Goal: Transaction & Acquisition: Book appointment/travel/reservation

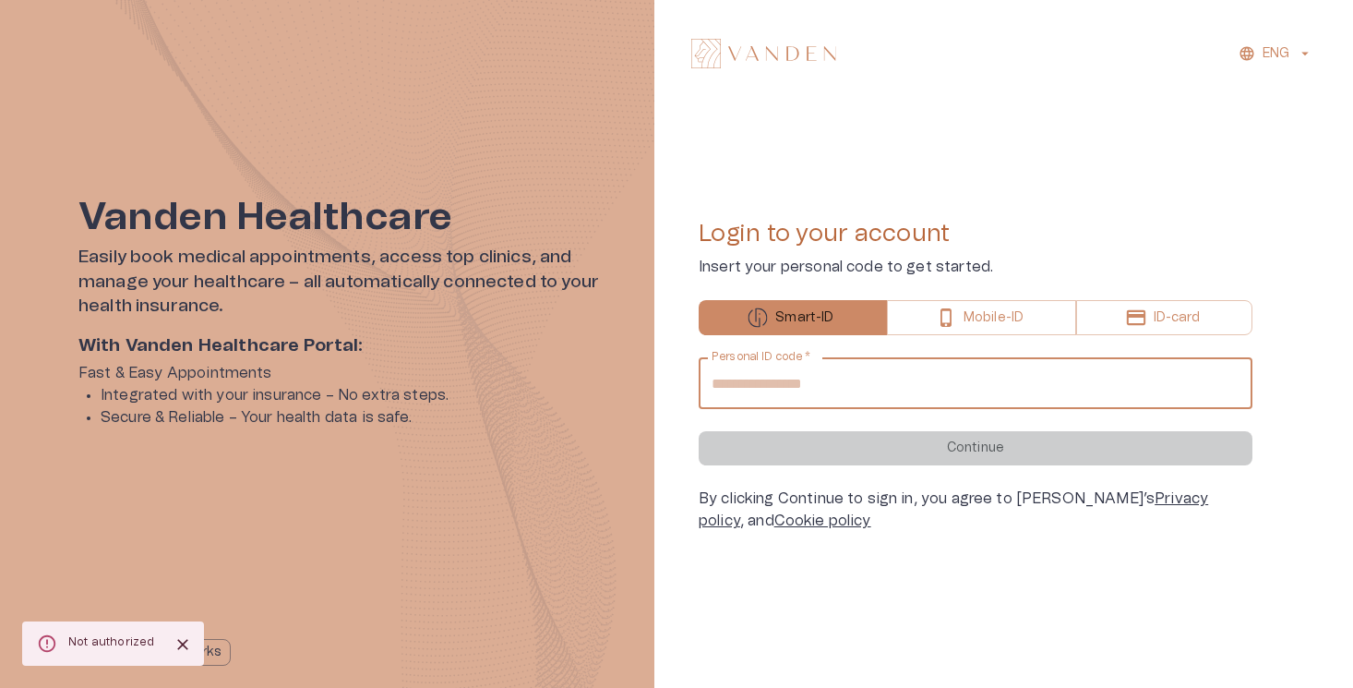
click at [812, 381] on input "Personal ID code   *" at bounding box center [976, 383] width 554 height 52
type input "**********"
click at [699, 431] on button "Continue" at bounding box center [976, 448] width 554 height 34
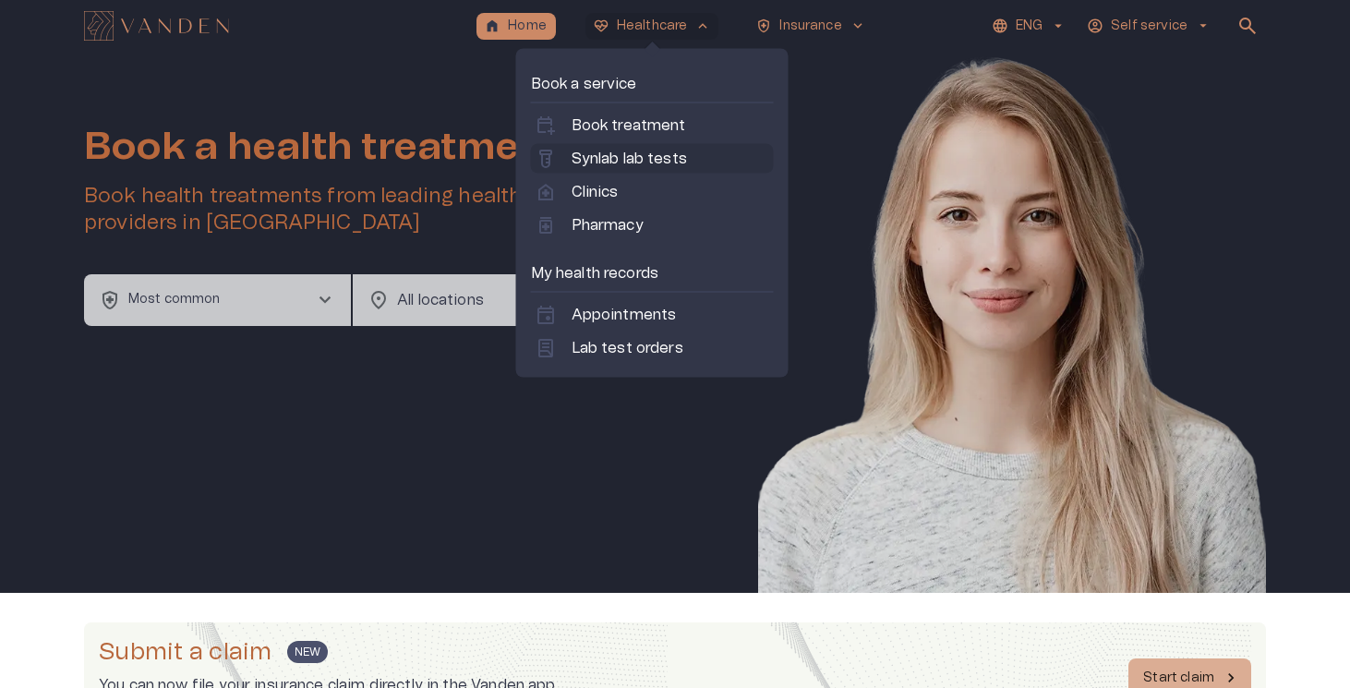
click at [649, 156] on p "Synlab lab tests" at bounding box center [628, 159] width 115 height 22
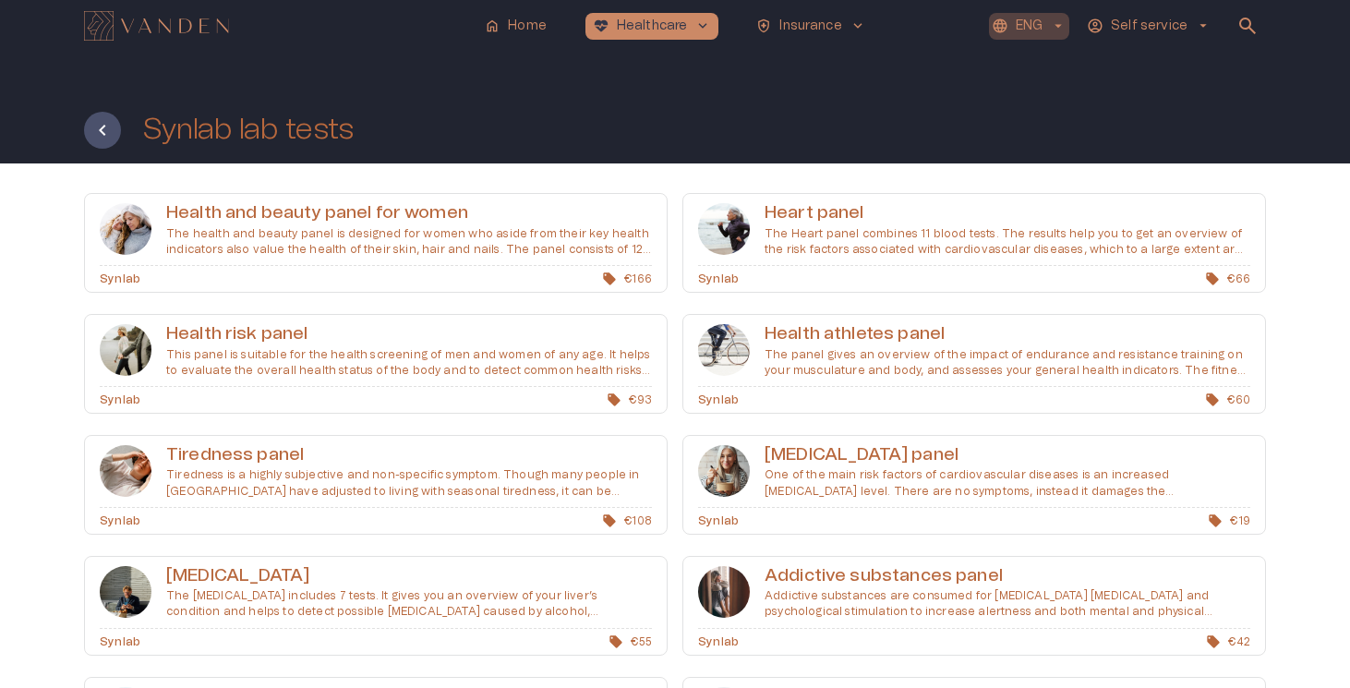
click at [1041, 18] on p "ENG" at bounding box center [1029, 26] width 27 height 19
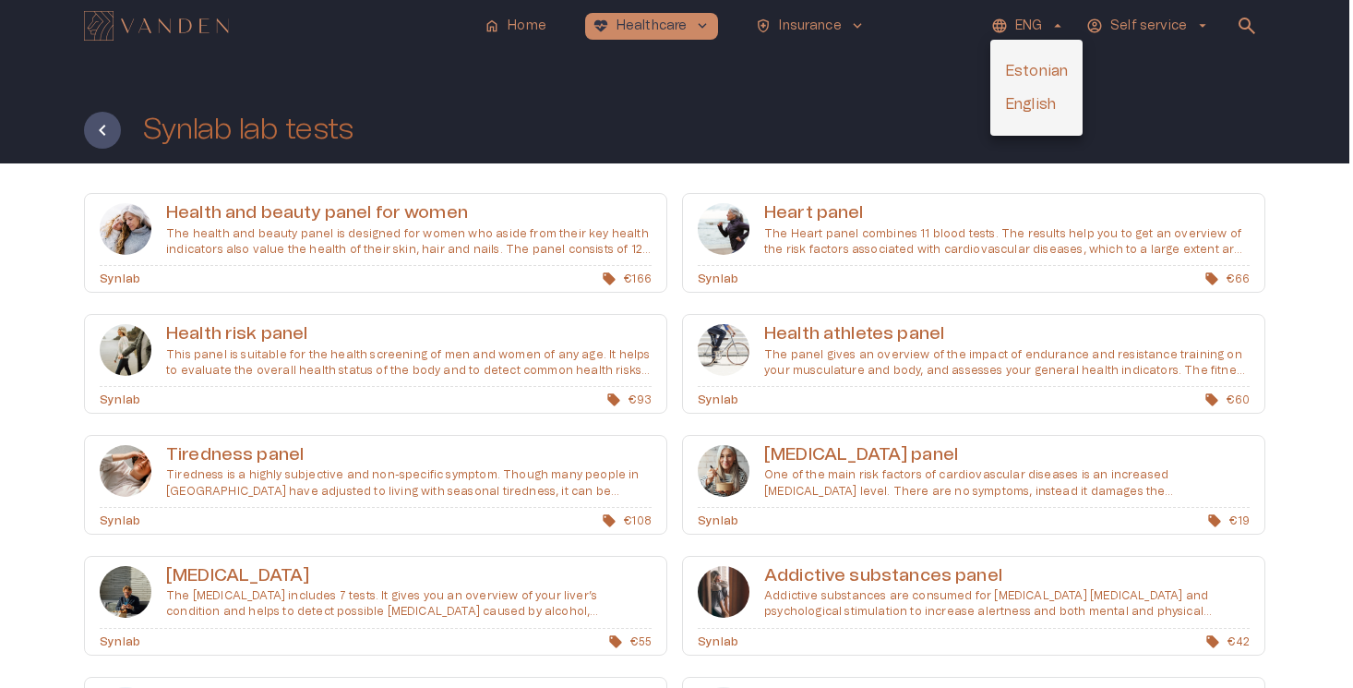
click at [1027, 63] on li "Estonian" at bounding box center [1037, 70] width 92 height 33
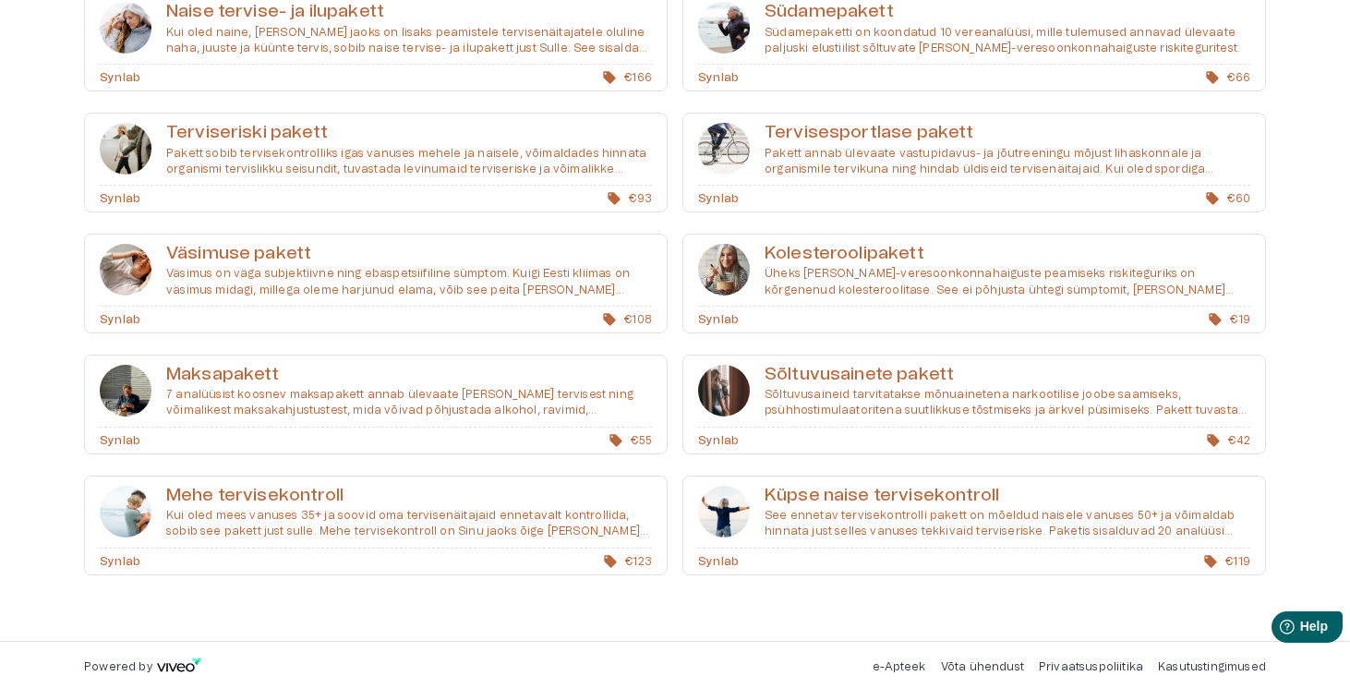
scroll to position [204, 0]
